Goal: Transaction & Acquisition: Purchase product/service

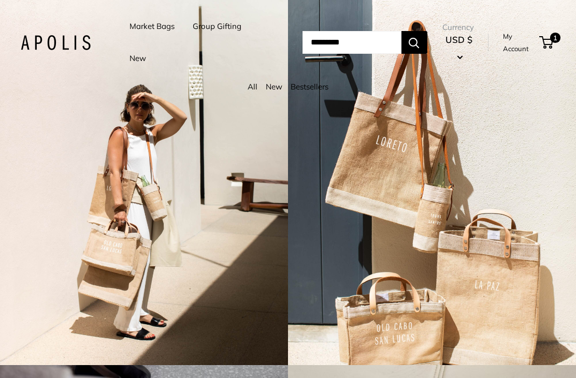
scroll to position [30, 0]
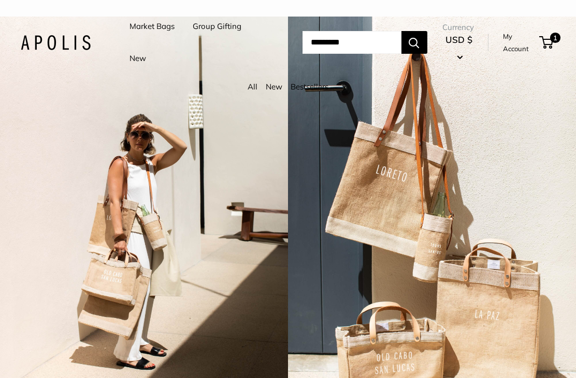
click at [553, 36] on span "1" at bounding box center [555, 38] width 10 height 10
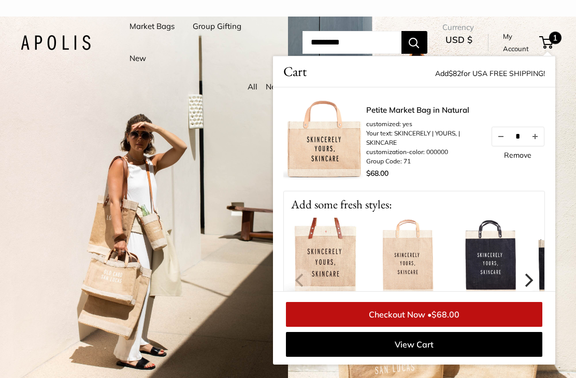
click at [447, 314] on span "$68.00" at bounding box center [445, 315] width 28 height 10
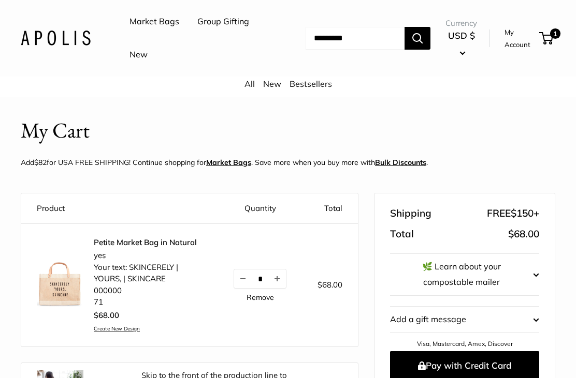
click at [552, 39] on span "1" at bounding box center [546, 38] width 14 height 12
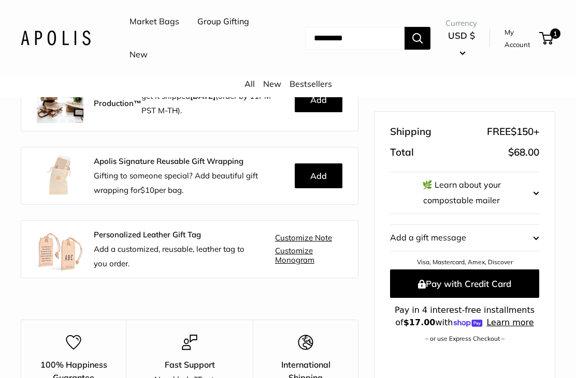
scroll to position [335, 0]
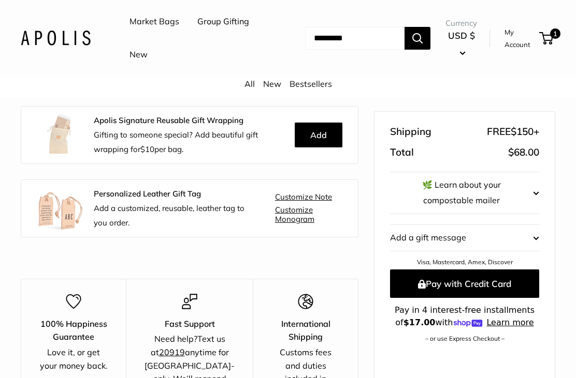
click at [537, 200] on button "🌿 Learn about your compostable mailer" at bounding box center [464, 193] width 149 height 41
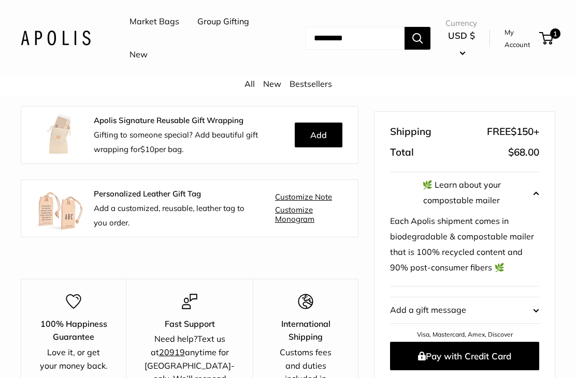
click at [538, 201] on button "🌿 Learn about your compostable mailer" at bounding box center [464, 193] width 149 height 41
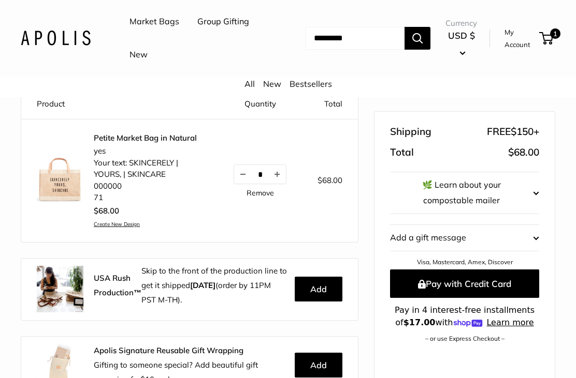
scroll to position [0, 0]
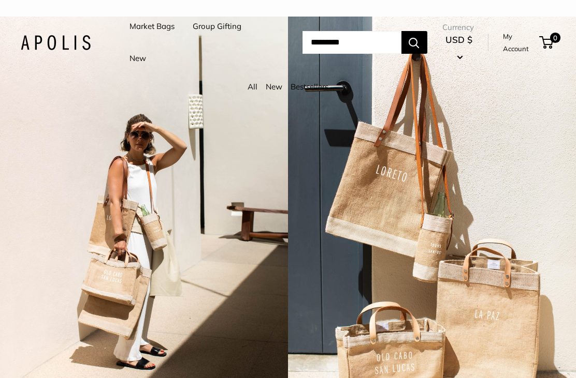
click at [528, 43] on link "My Account" at bounding box center [519, 42] width 33 height 25
